Goal: Find specific page/section: Find specific page/section

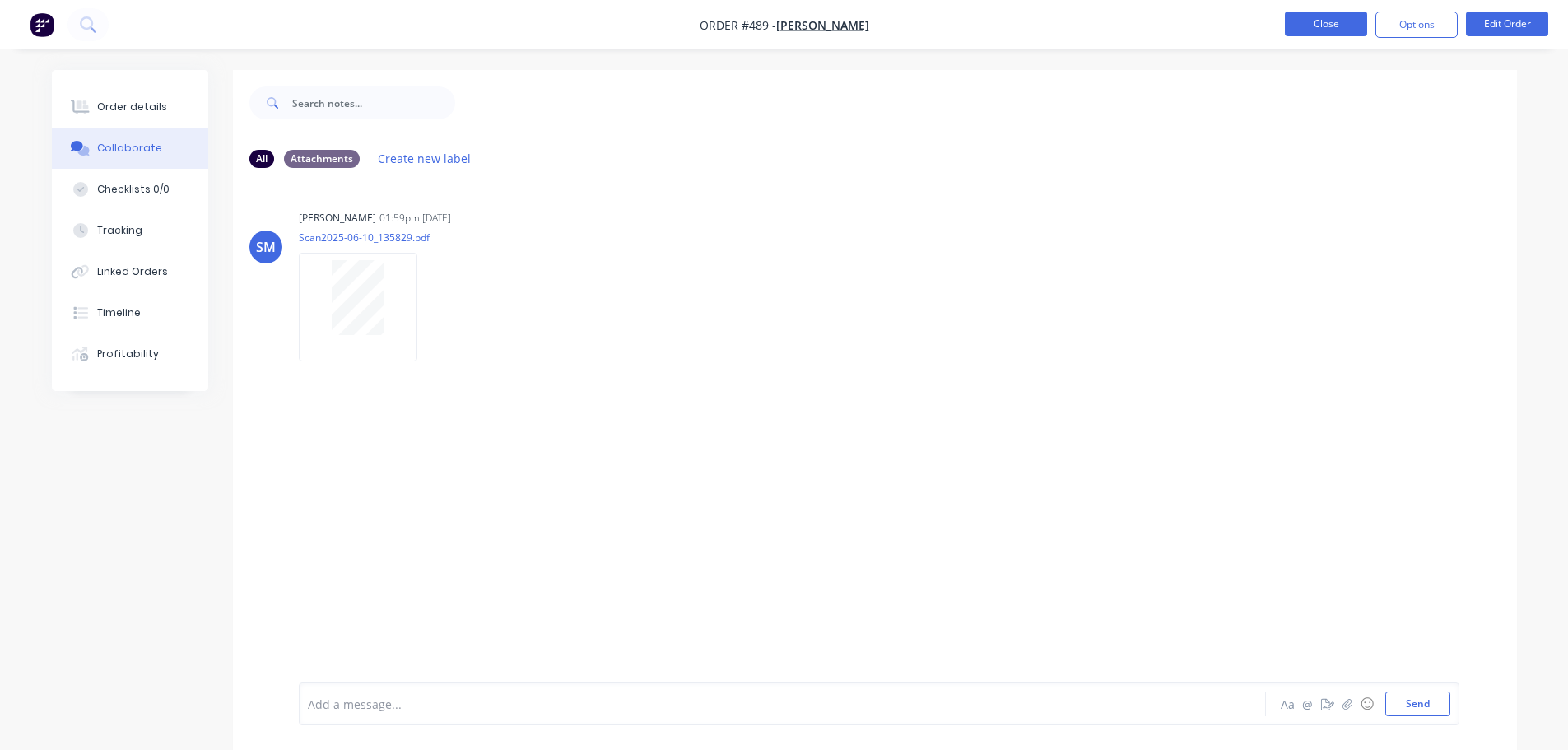
click at [1335, 28] on button "Close" at bounding box center [1326, 23] width 82 height 25
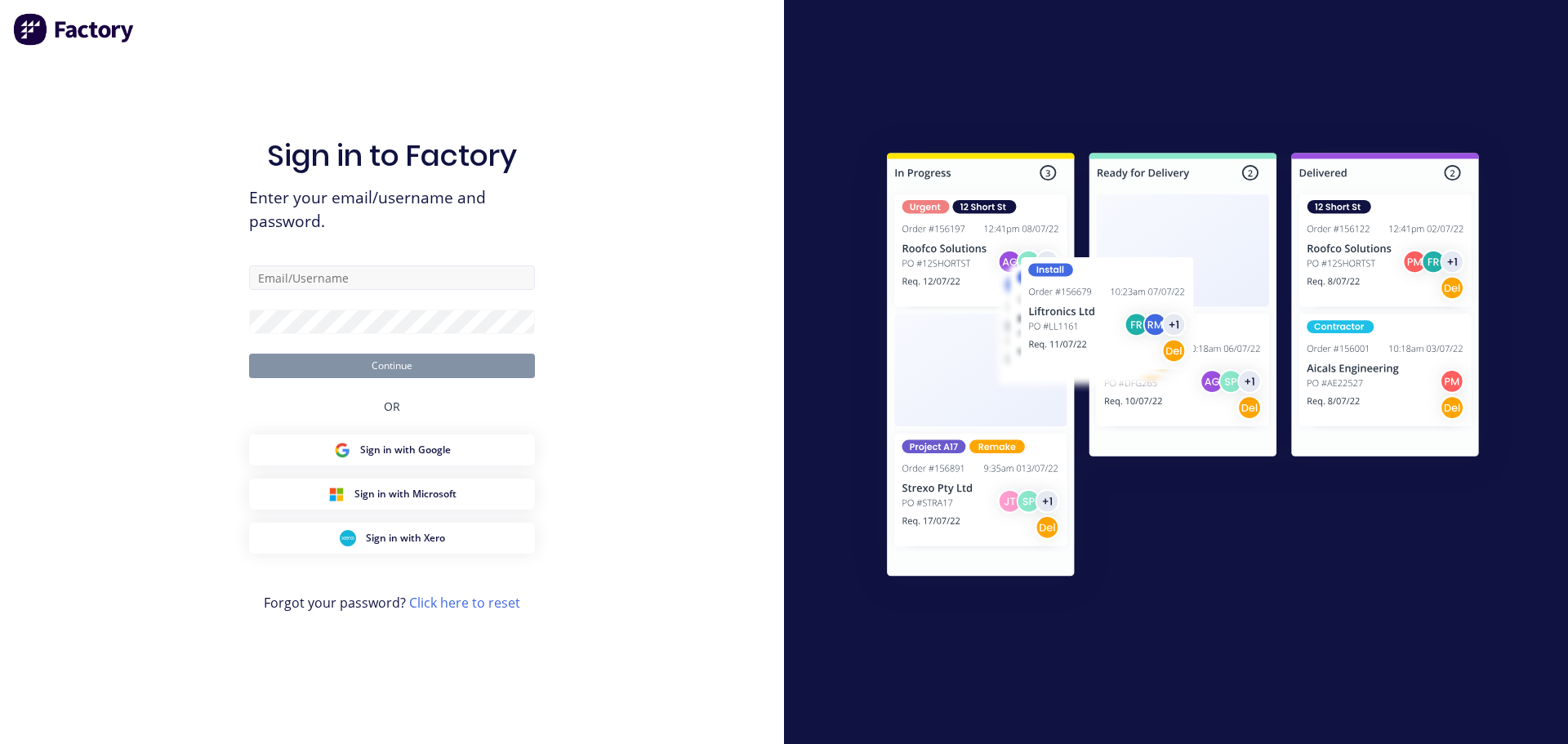
type input "[PERSON_NAME][EMAIL_ADDRESS][DOMAIN_NAME]"
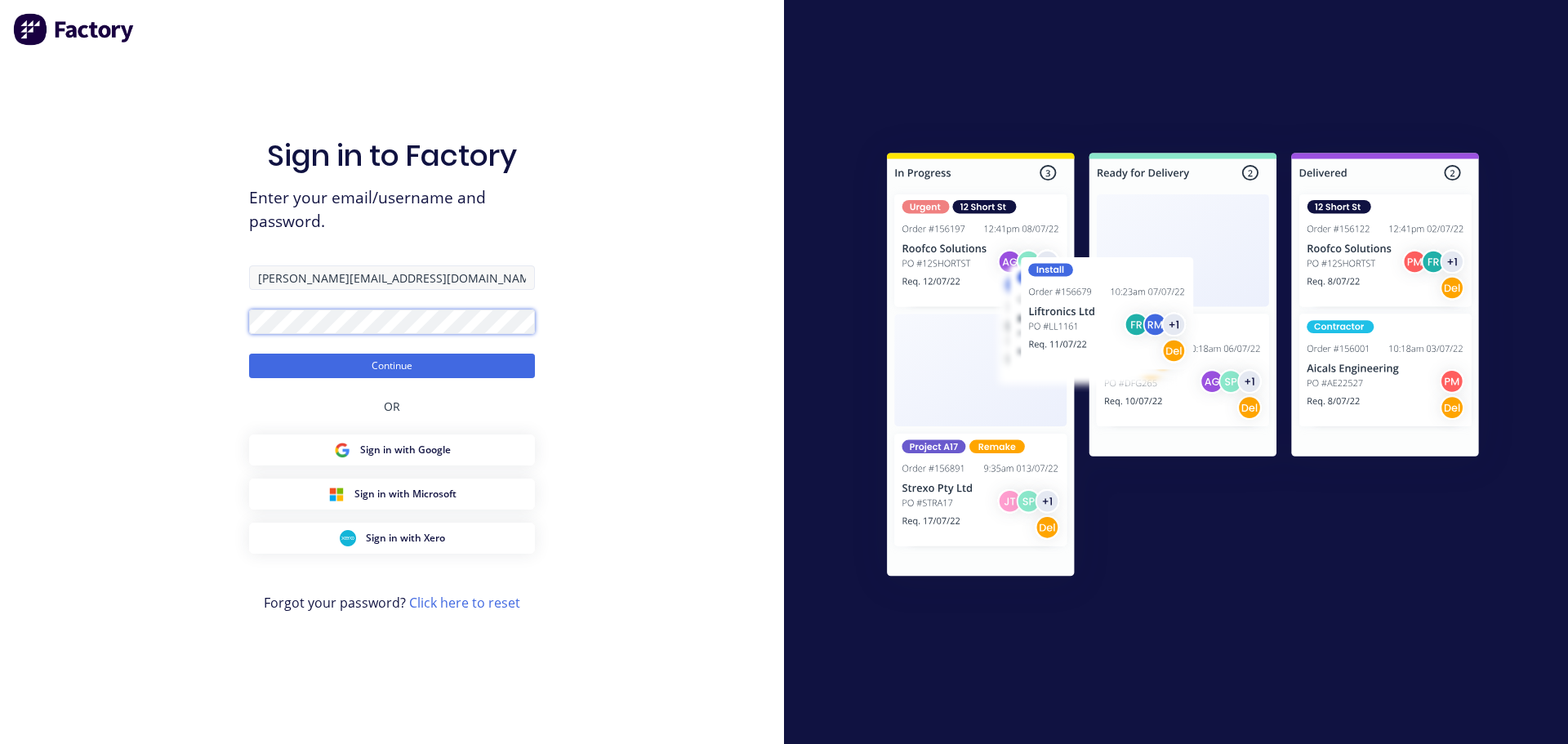
click at [249, 354] on button "Continue" at bounding box center [392, 366] width 286 height 25
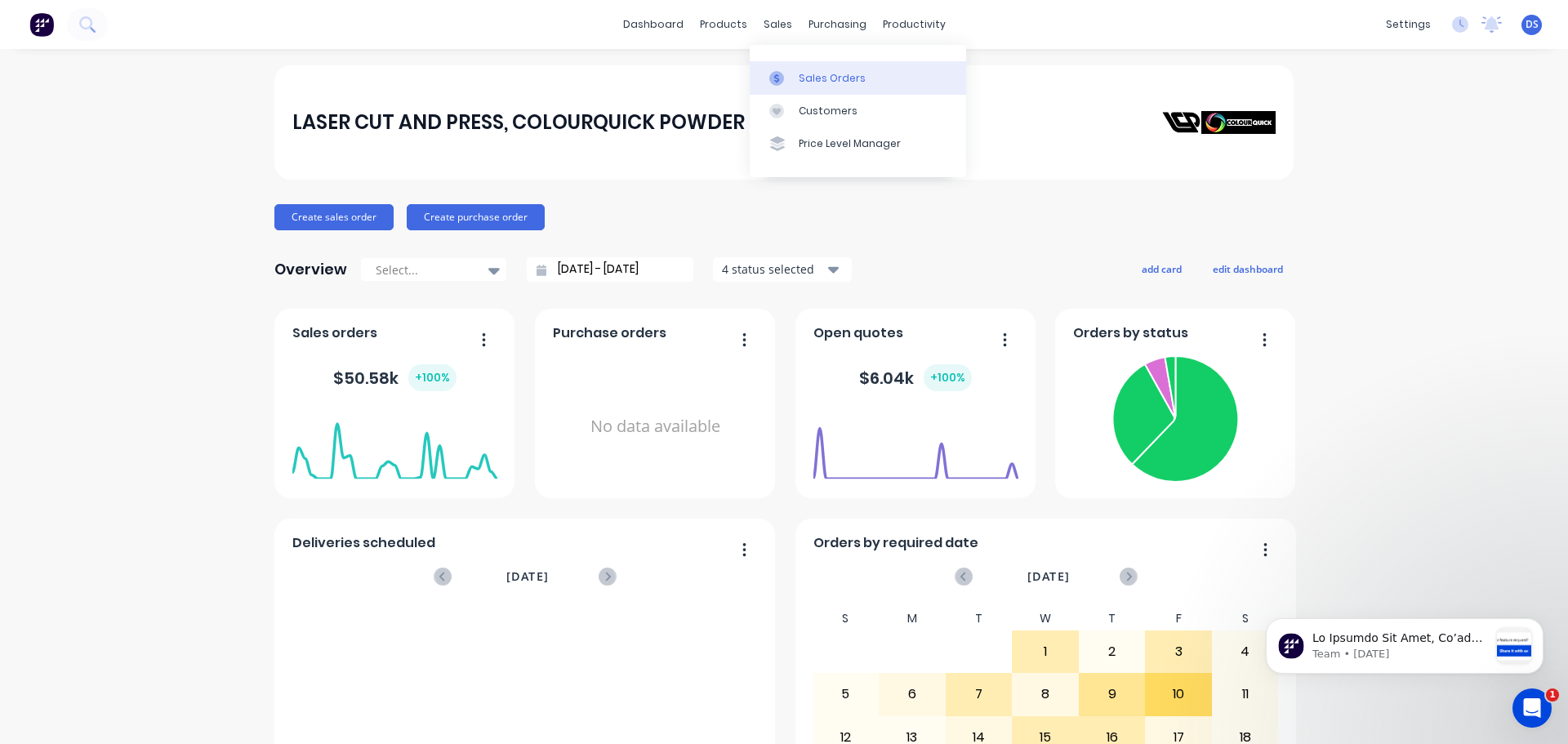
click at [829, 74] on div "Sales Orders" at bounding box center [832, 78] width 67 height 14
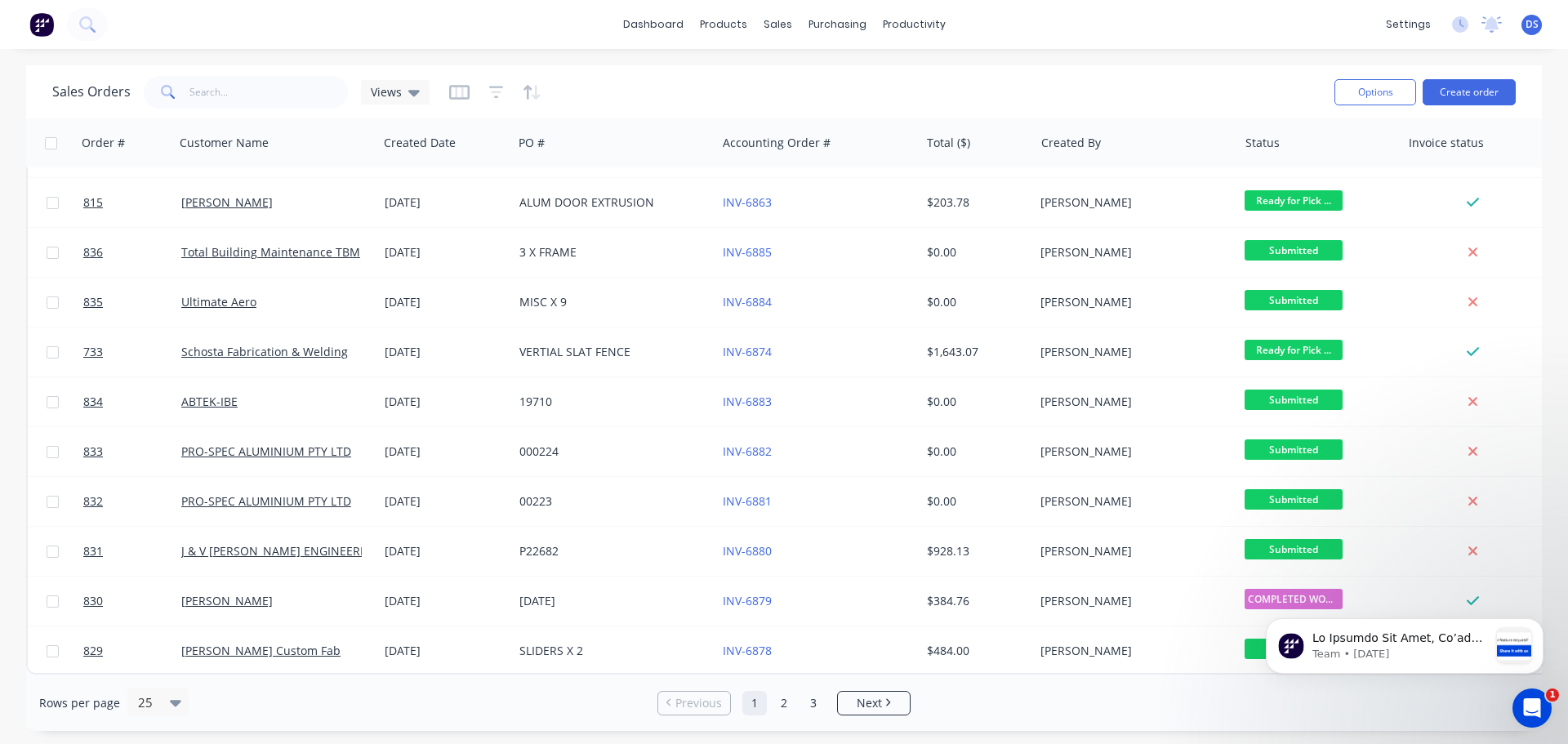
scroll to position [747, 0]
click at [878, 702] on span "Next" at bounding box center [869, 702] width 25 height 16
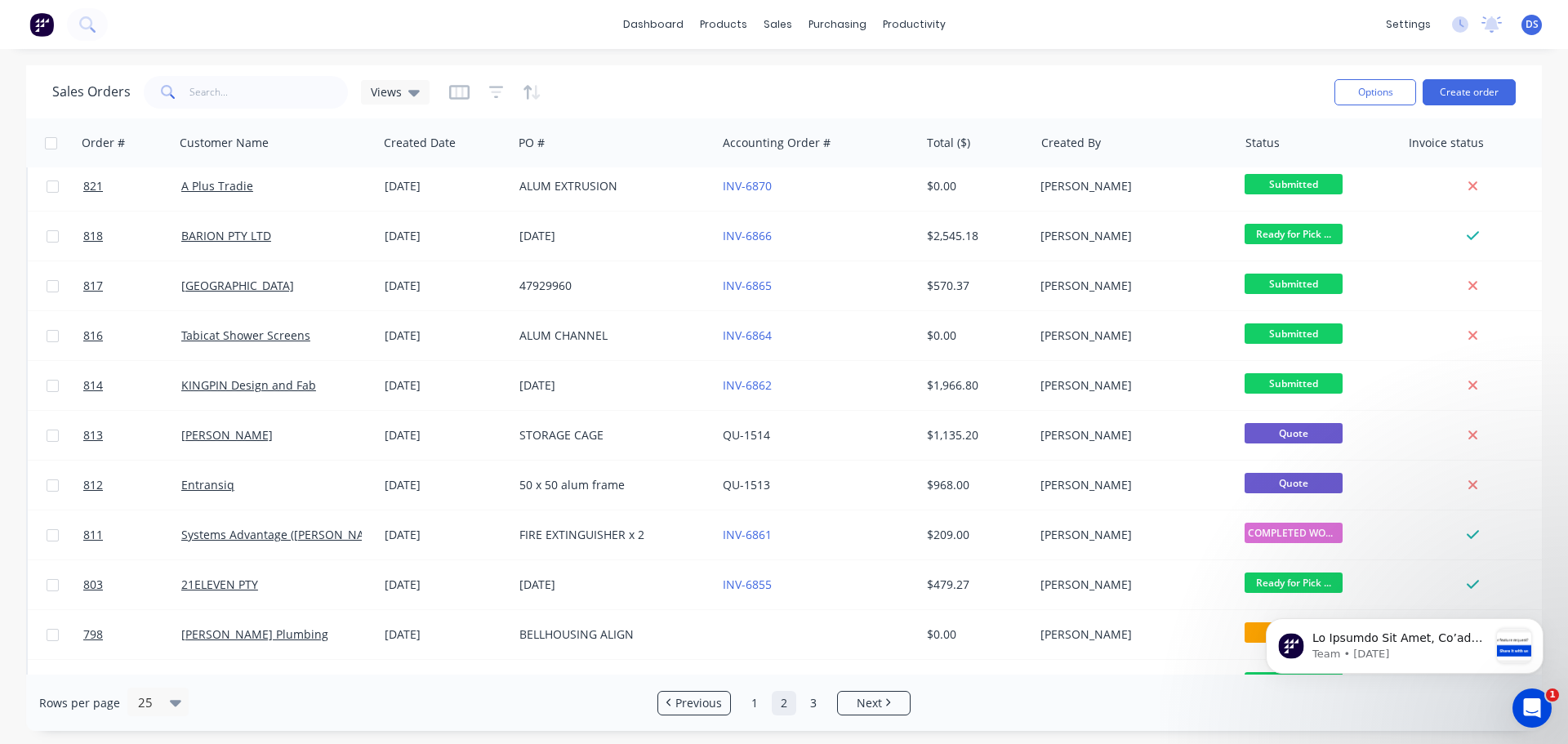
scroll to position [0, 0]
